Goal: Task Accomplishment & Management: Use online tool/utility

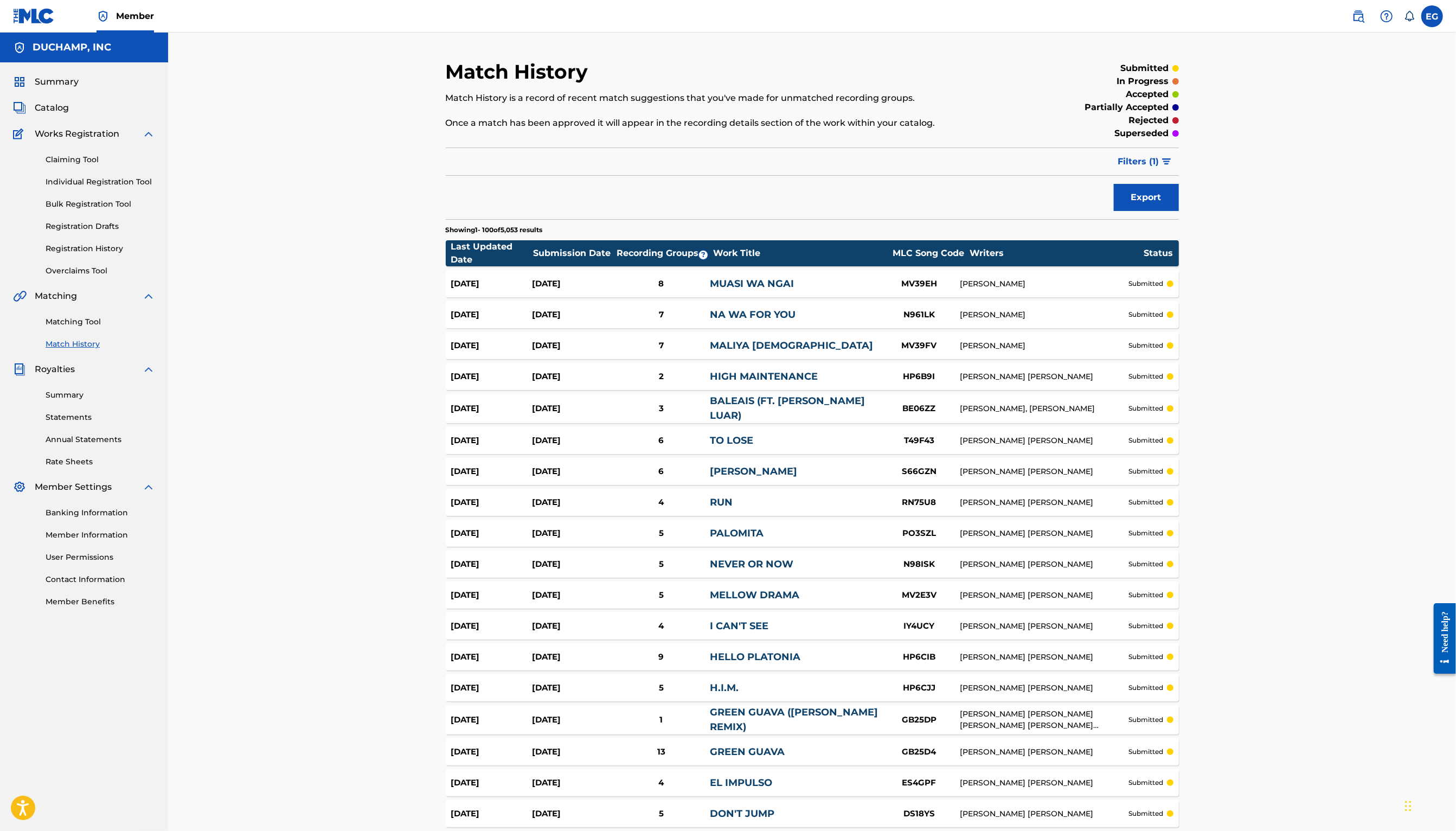
click at [78, 157] on link "Claiming Tool" at bounding box center [100, 159] width 110 height 12
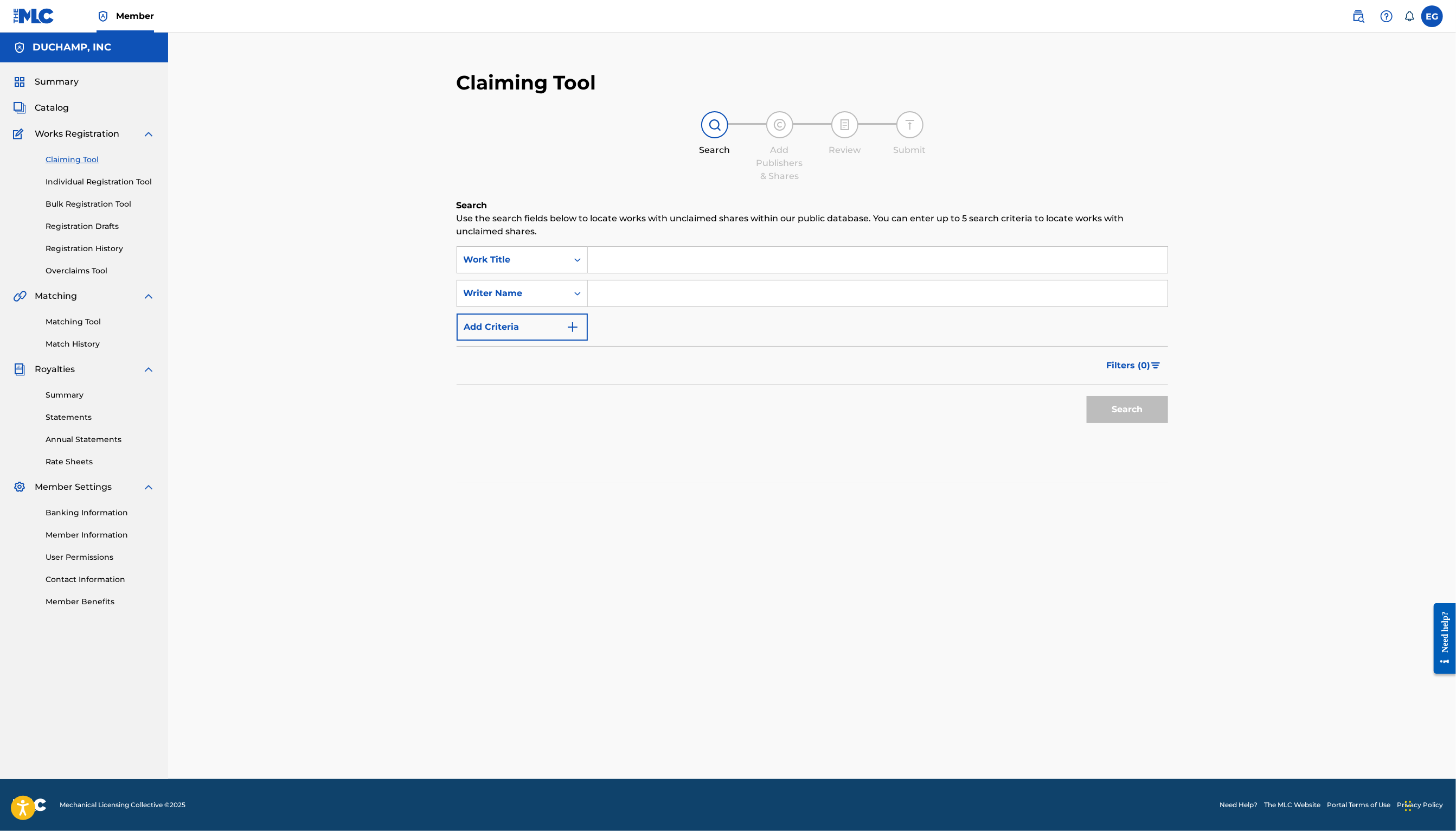
click at [84, 273] on link "Overclaims Tool" at bounding box center [100, 271] width 110 height 12
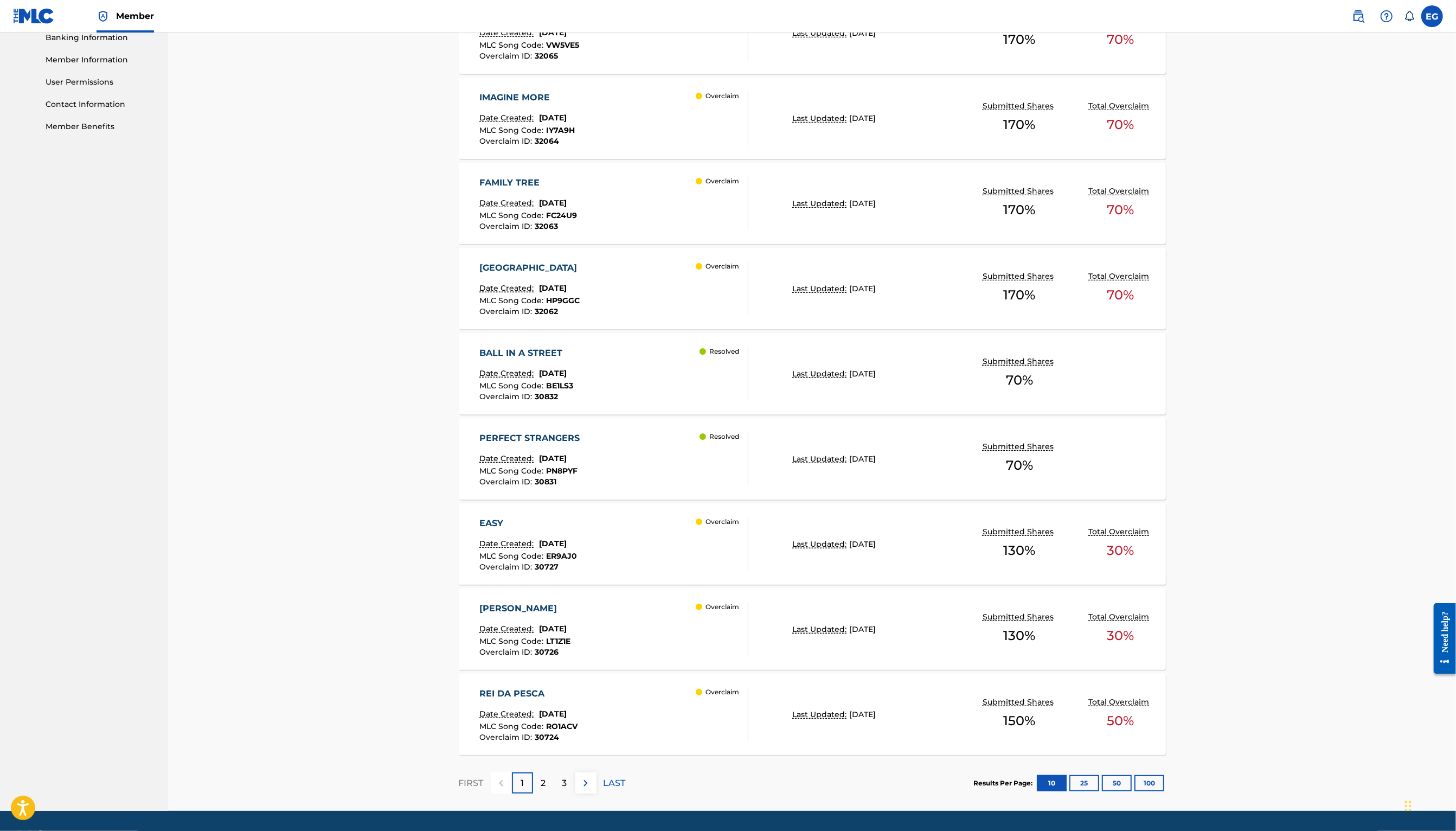
scroll to position [506, 0]
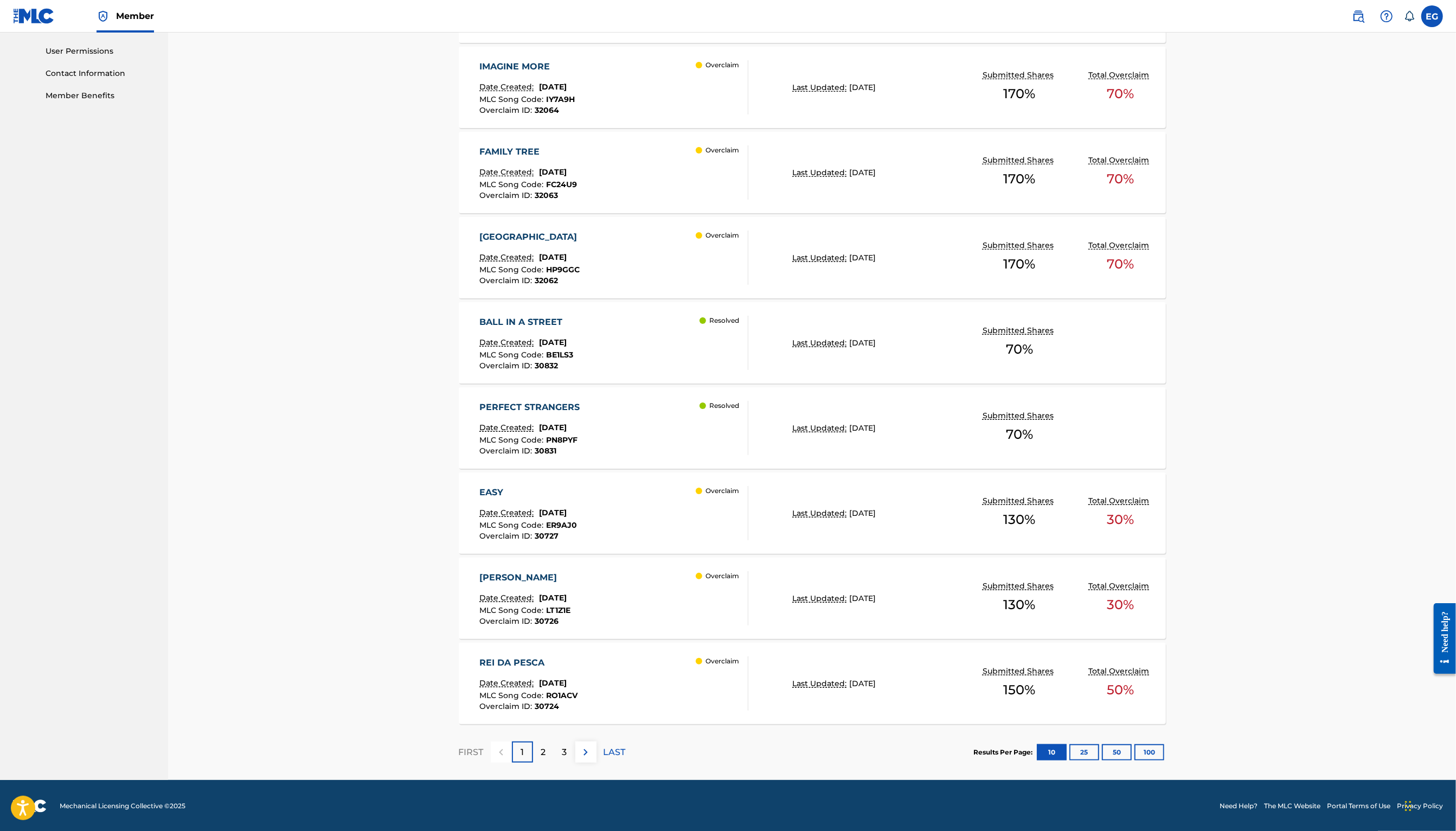
click at [625, 273] on div "HEDDON STREET Date Created: [DATE] MLC Song Code : HP9GGC Overclaim ID : 32062 …" at bounding box center [614, 258] width 269 height 55
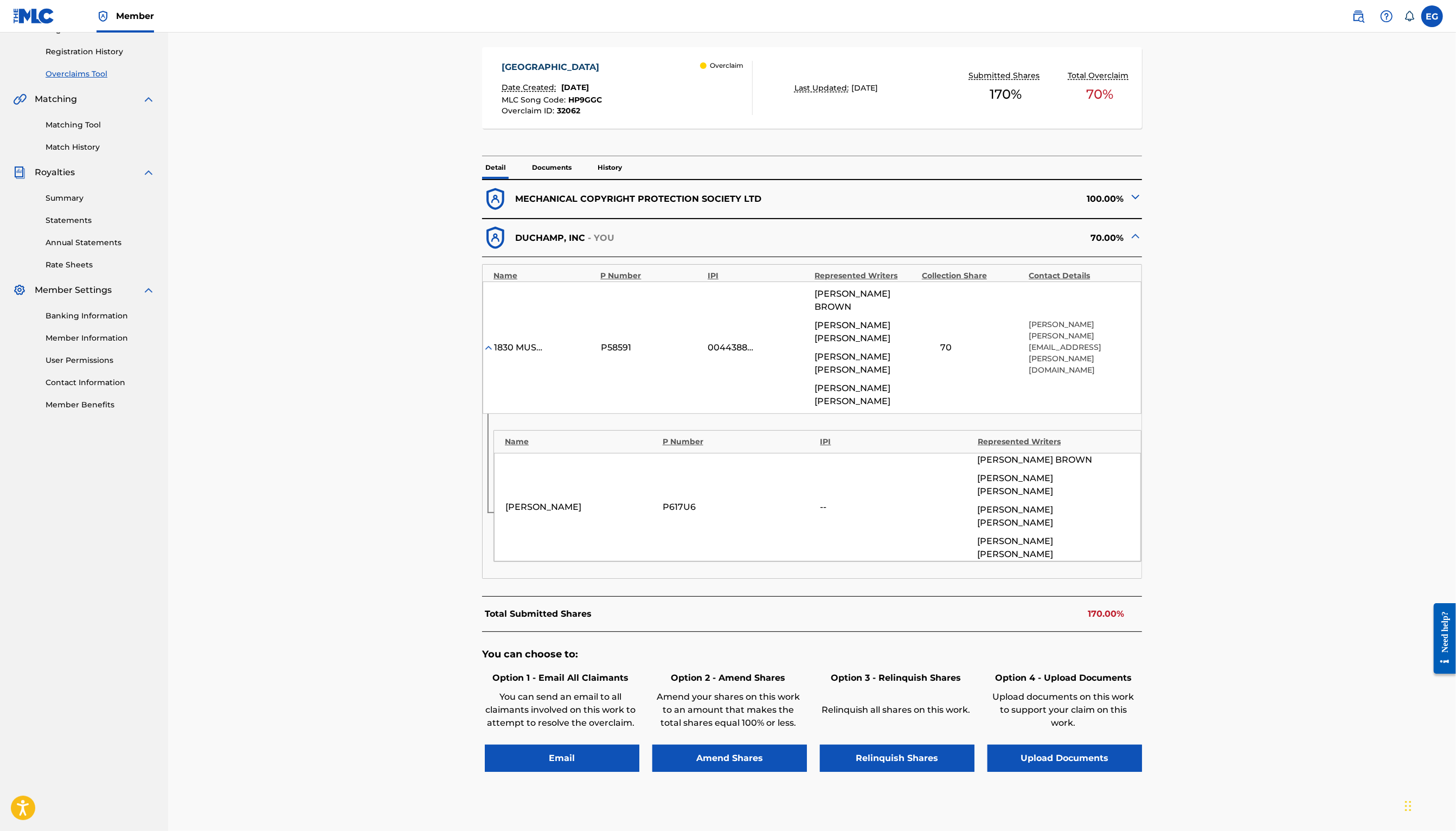
scroll to position [188, 0]
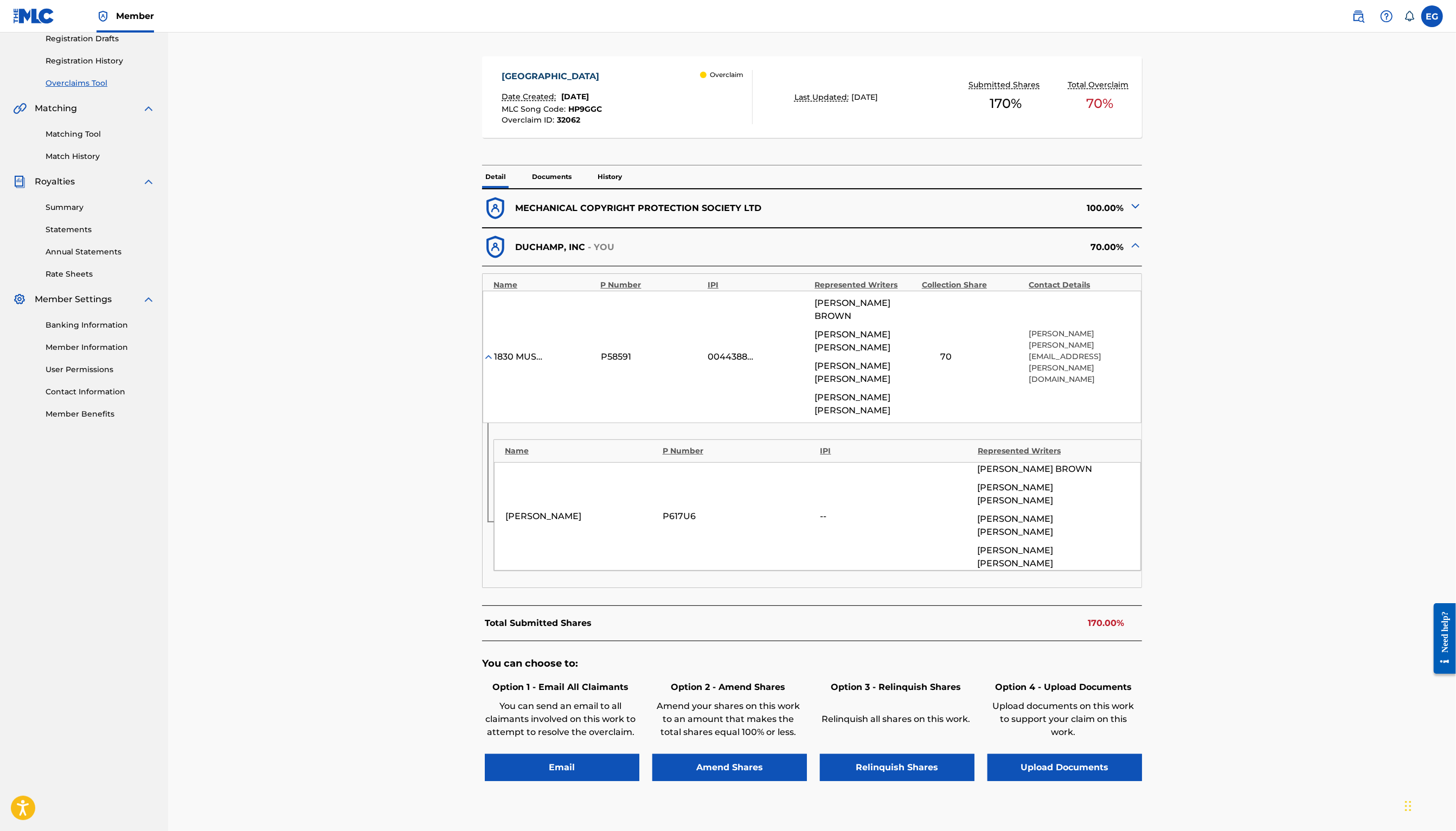
click at [1133, 205] on img at bounding box center [1135, 205] width 13 height 13
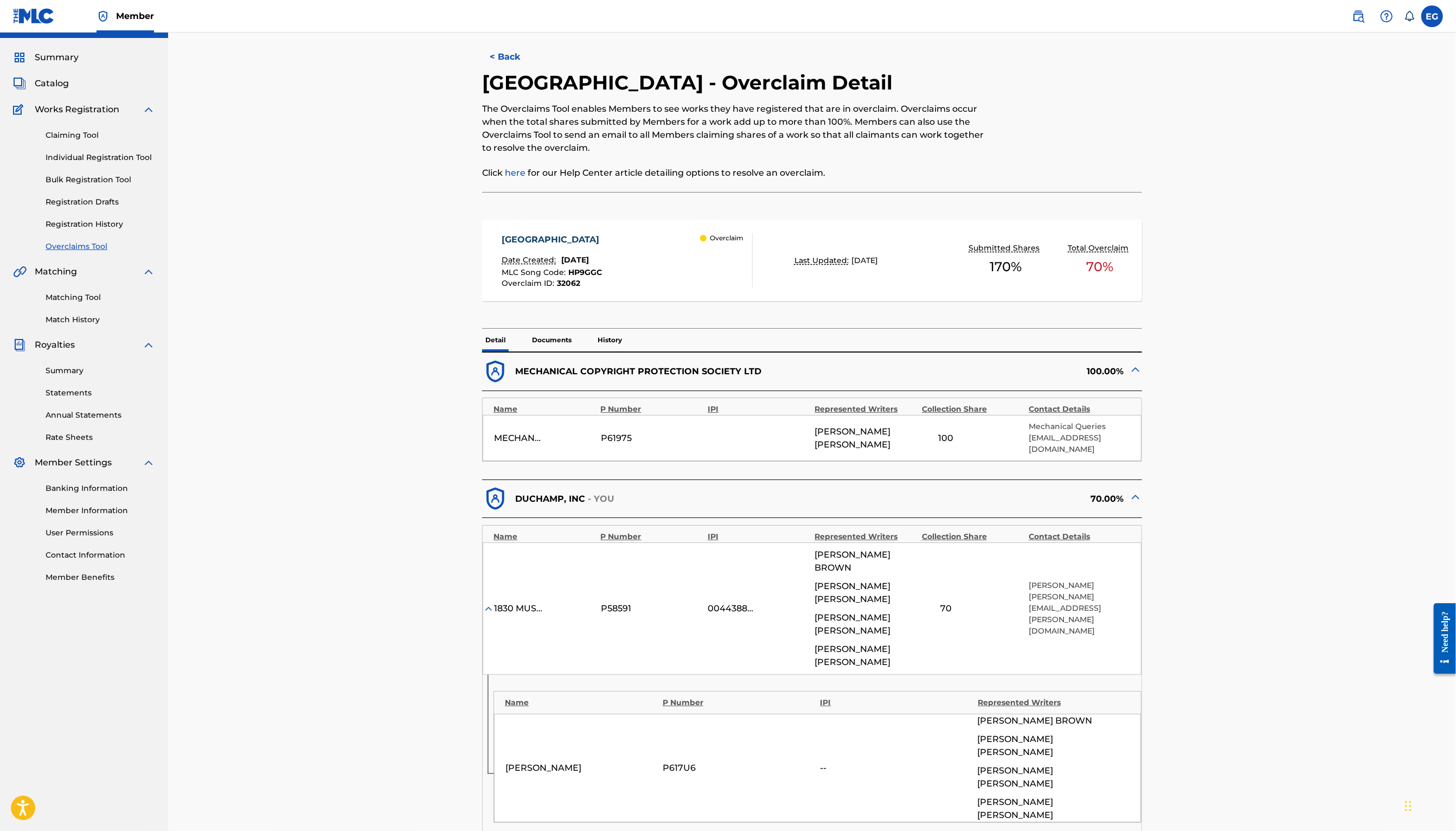
scroll to position [0, 0]
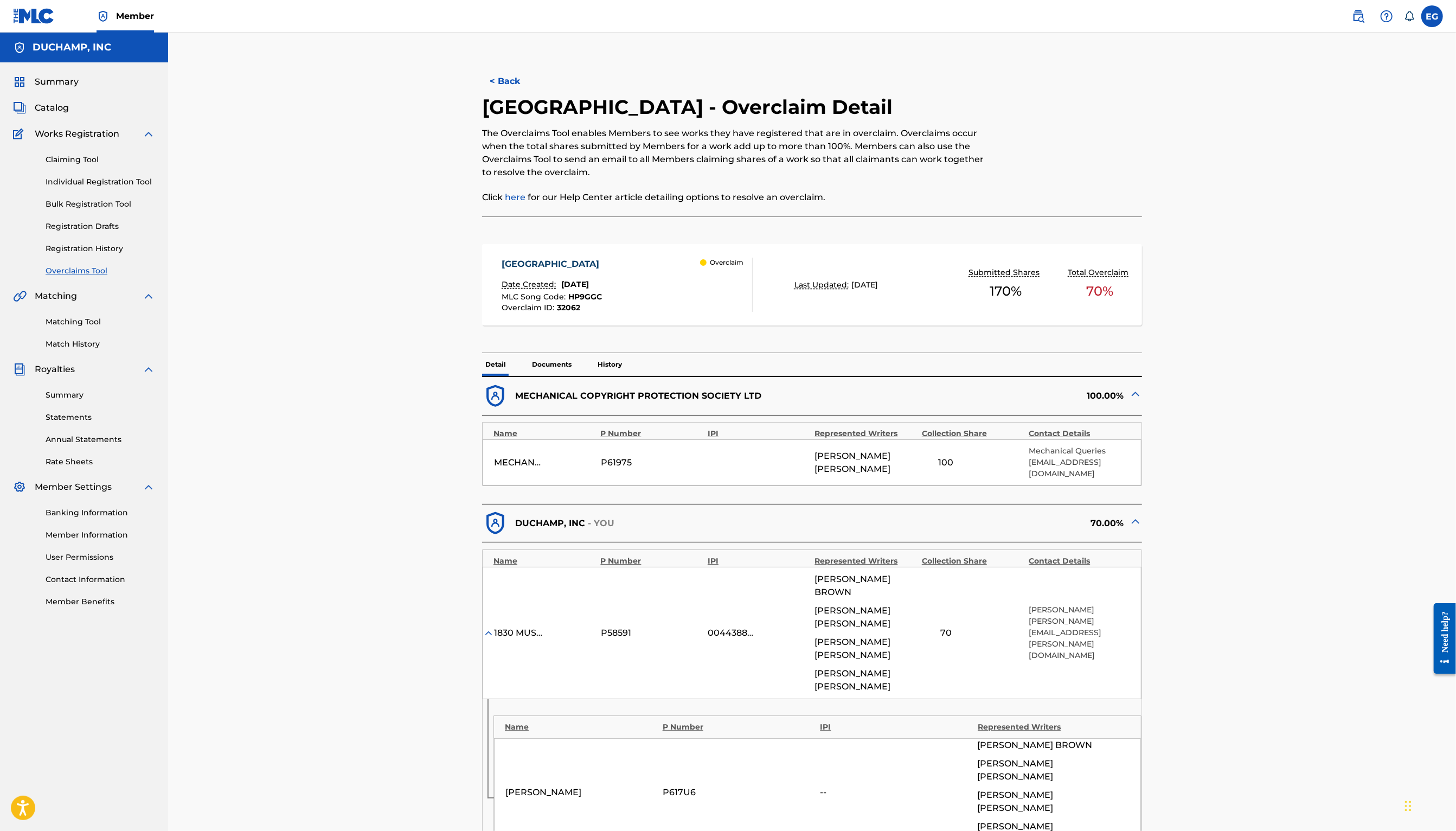
click at [71, 349] on link "Match History" at bounding box center [100, 344] width 110 height 12
